Goal: Task Accomplishment & Management: Use online tool/utility

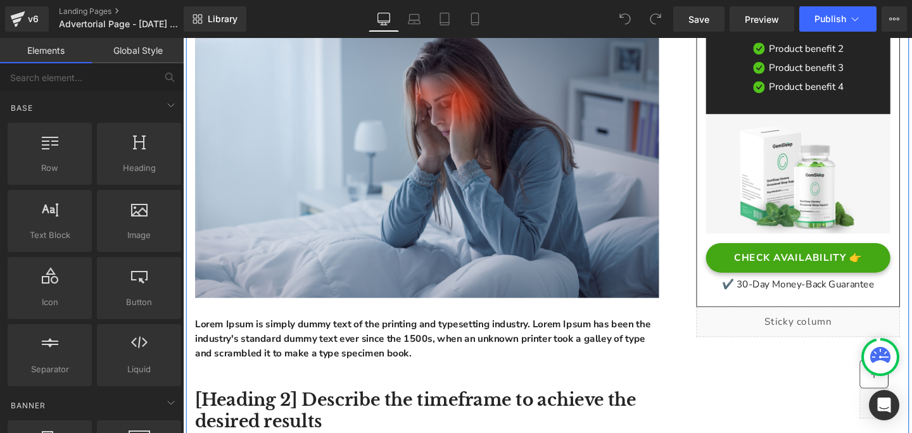
scroll to position [233, 0]
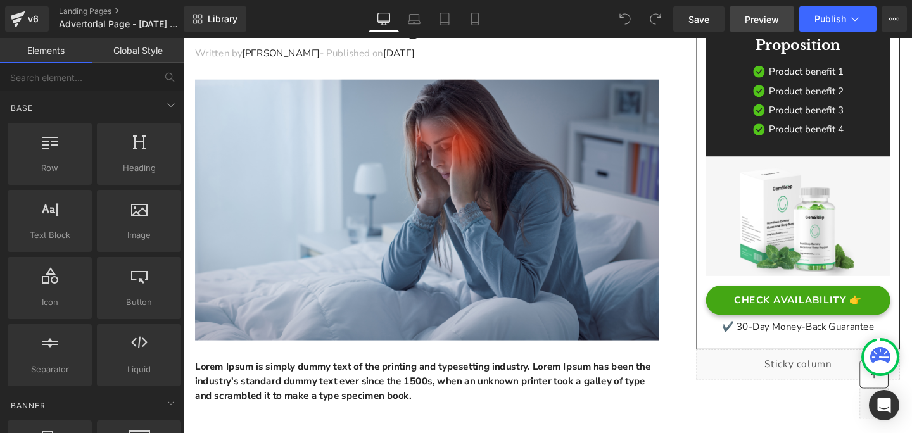
click at [769, 23] on span "Preview" at bounding box center [762, 19] width 34 height 13
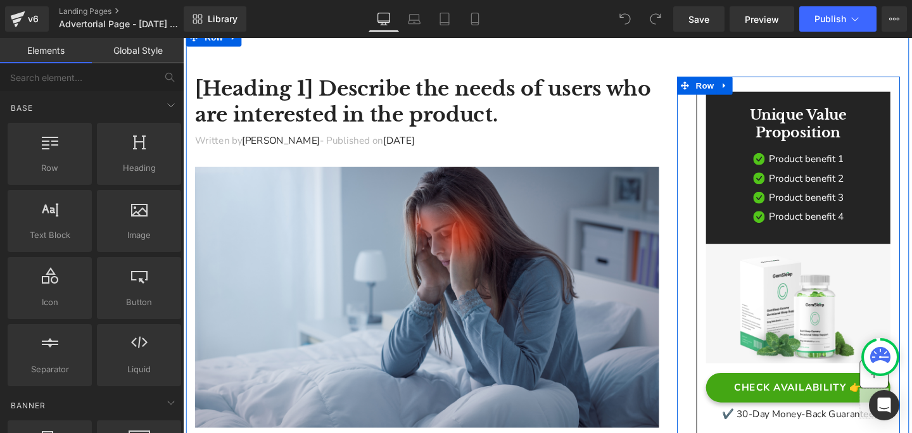
scroll to position [132, 0]
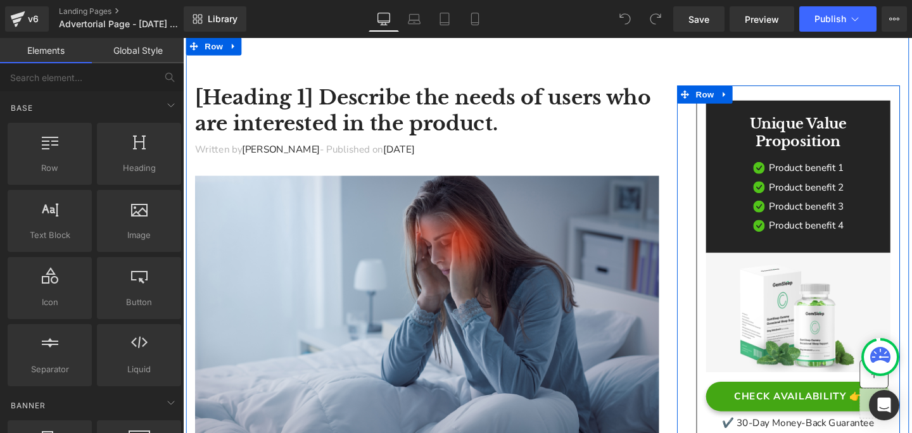
click at [710, 262] on div "Unique Value Proposition Heading Image Product benefit 1 Text Block Image Produ…" at bounding box center [820, 293] width 234 height 411
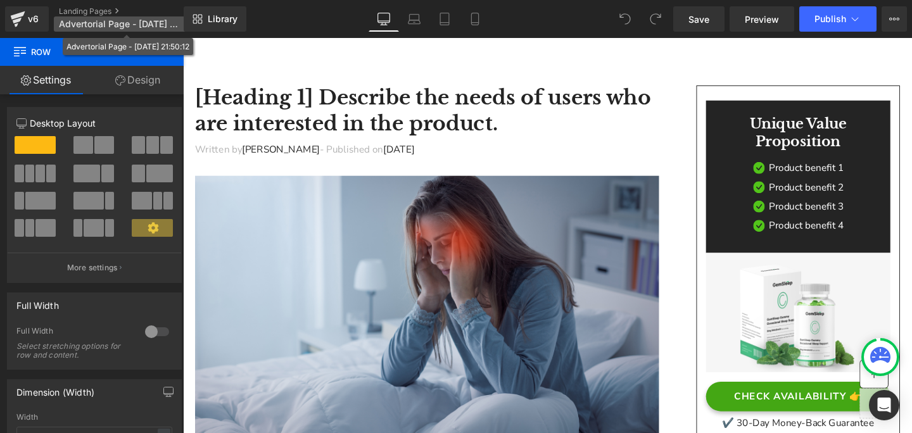
click at [107, 25] on span "Advertorial Page - Oct 6, 21:50:12" at bounding box center [120, 24] width 122 height 10
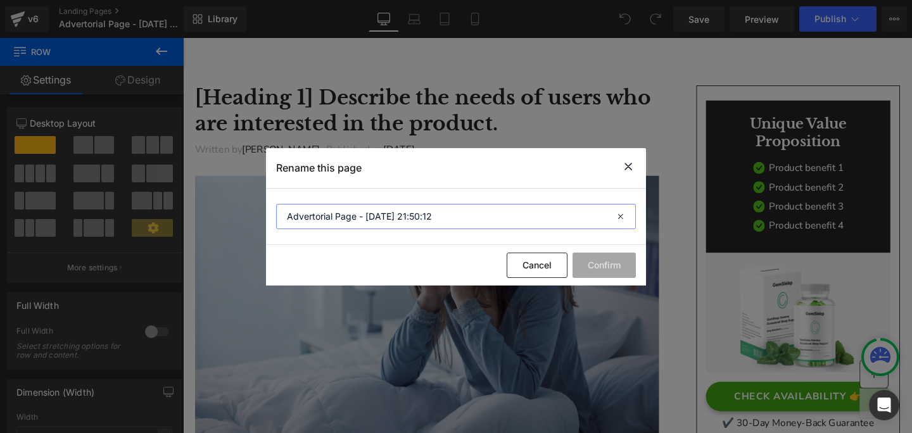
click at [442, 220] on input "Advertorial Page - Oct 6, 21:50:12" at bounding box center [456, 216] width 360 height 25
paste input "Chiropractors for Neck Pain"
type input "Chiropractors for Neck Pain"
click at [596, 264] on button "Confirm" at bounding box center [604, 265] width 63 height 25
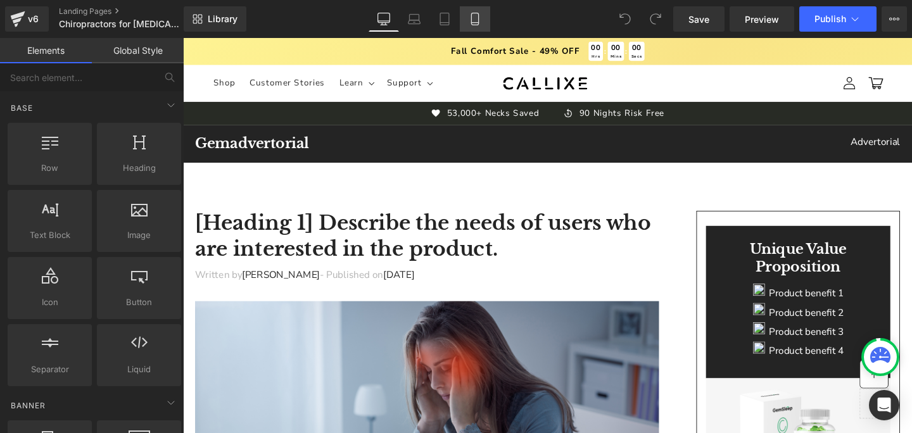
click at [476, 15] on icon at bounding box center [475, 19] width 13 height 13
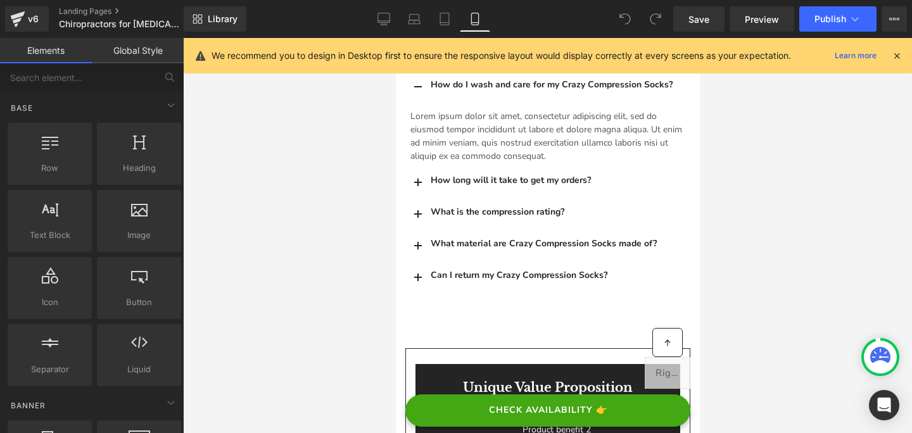
scroll to position [6873, 0]
